Goal: Task Accomplishment & Management: Manage account settings

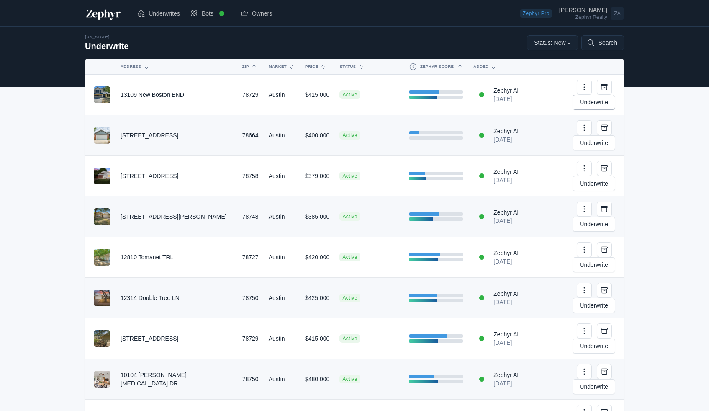
click at [589, 95] on link "Underwrite" at bounding box center [593, 102] width 43 height 15
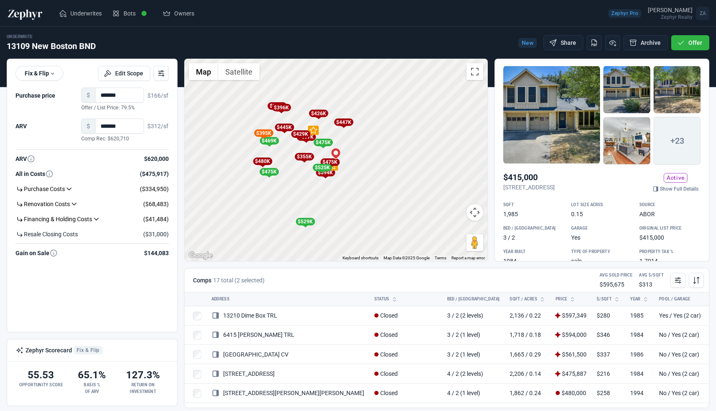
click at [672, 192] on div "+23 $415,000 13109 New Boston BND, Austin, TX, 78729 Active Show Full Details S…" at bounding box center [601, 156] width 197 height 188
click at [671, 188] on link "Show Full Details" at bounding box center [675, 189] width 50 height 8
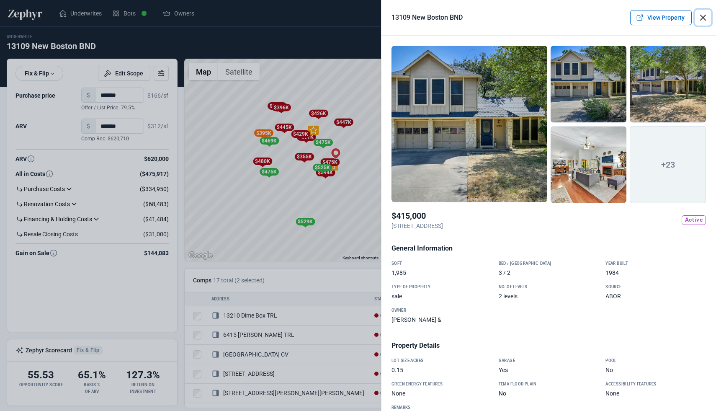
click at [703, 17] on button "Close" at bounding box center [703, 18] width 16 height 16
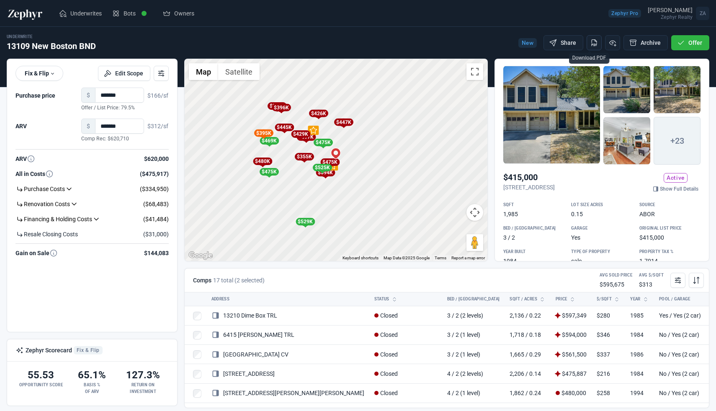
click at [592, 43] on icon "Download PDF" at bounding box center [593, 41] width 5 height 3
click at [694, 47] on button "Offer" at bounding box center [690, 42] width 38 height 15
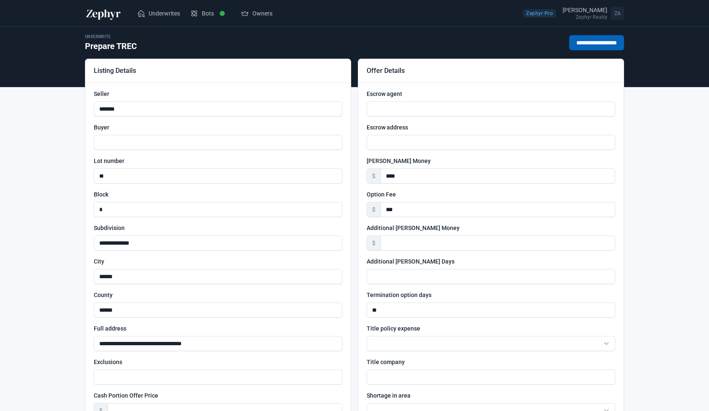
click at [575, 42] on input "**********" at bounding box center [596, 42] width 55 height 15
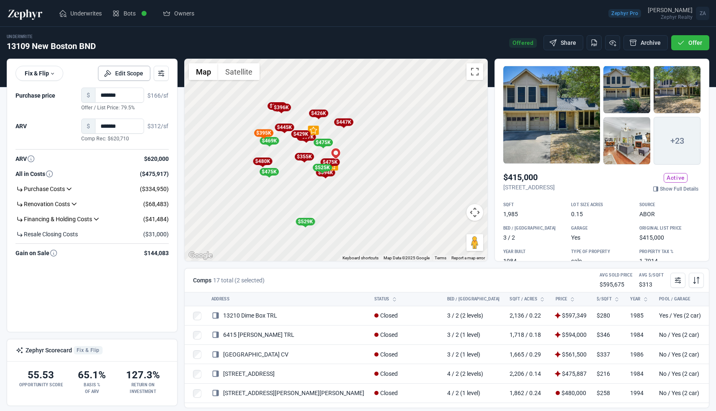
click at [139, 74] on button "Edit Scope" at bounding box center [124, 73] width 52 height 15
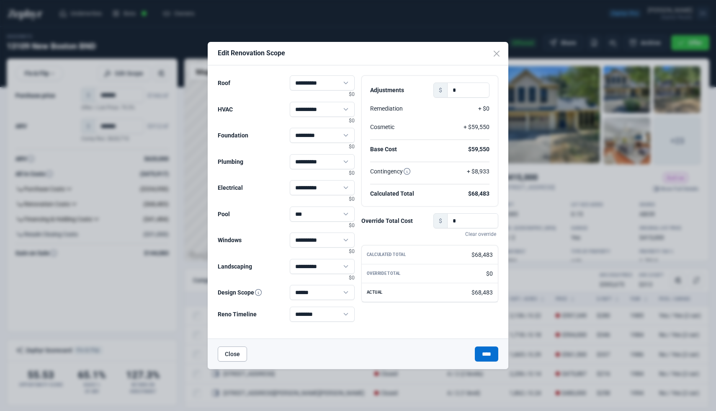
click at [238, 351] on button "Close" at bounding box center [232, 353] width 29 height 15
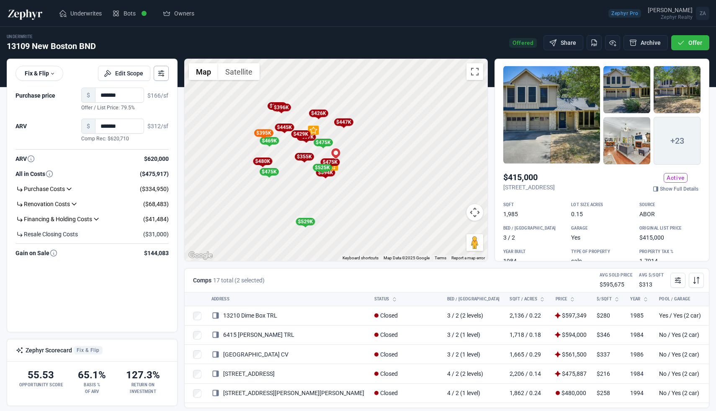
click at [163, 77] on icon at bounding box center [161, 73] width 8 height 8
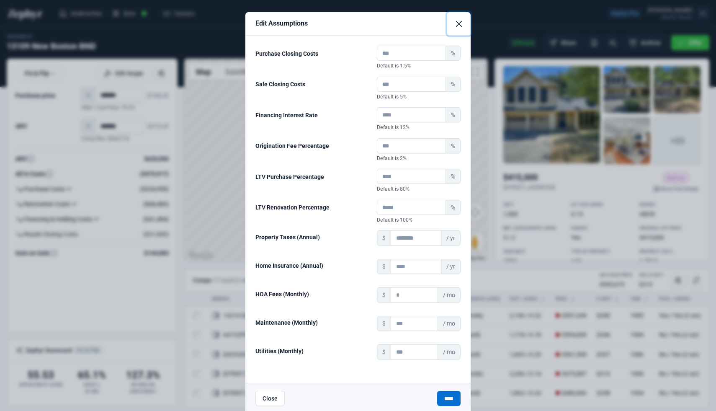
click at [452, 21] on button "Close" at bounding box center [458, 23] width 23 height 23
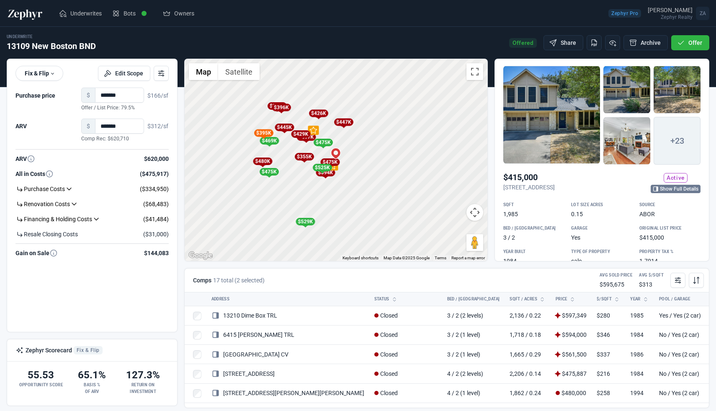
click at [660, 185] on link "Show Full Details" at bounding box center [675, 189] width 50 height 8
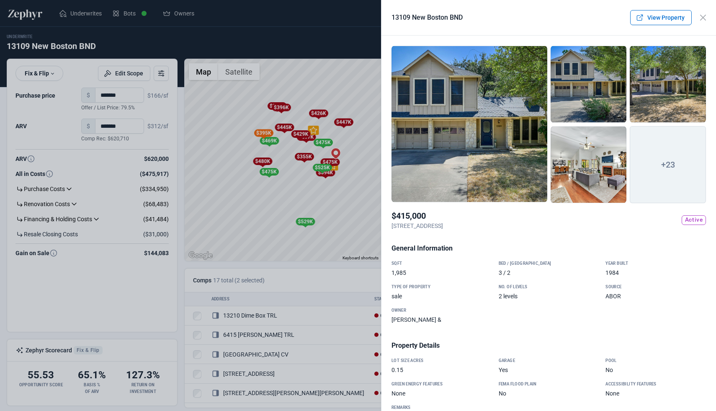
click at [526, 149] on div at bounding box center [469, 124] width 156 height 157
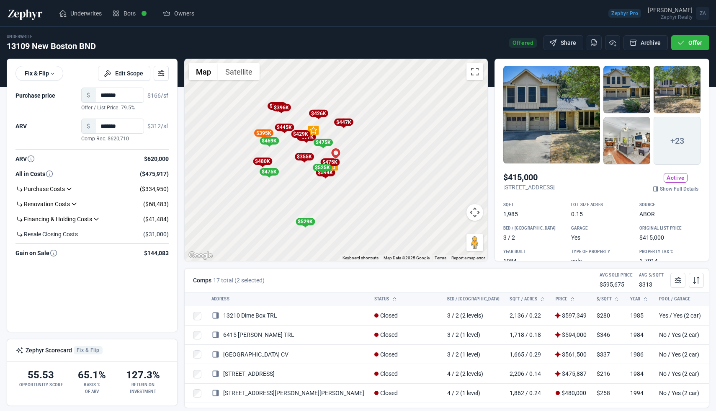
click at [542, 138] on div at bounding box center [551, 115] width 97 height 98
